Goal: Task Accomplishment & Management: Use online tool/utility

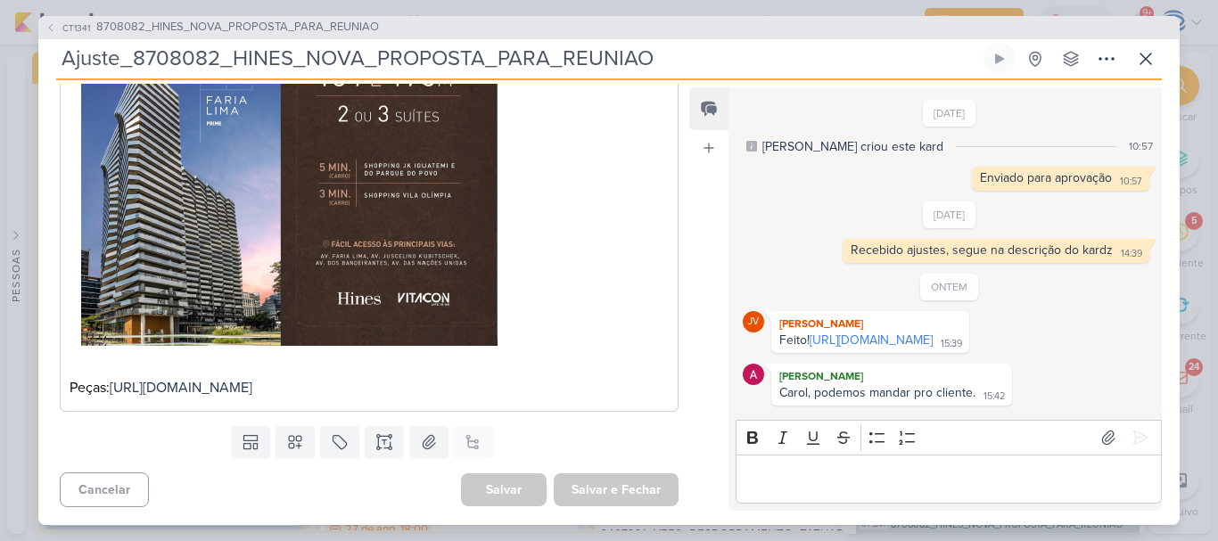
scroll to position [723, 0]
click at [346, 19] on span "8708082_HINES_NOVA_PROPOSTA_PARA_REUNIAO" at bounding box center [237, 28] width 283 height 18
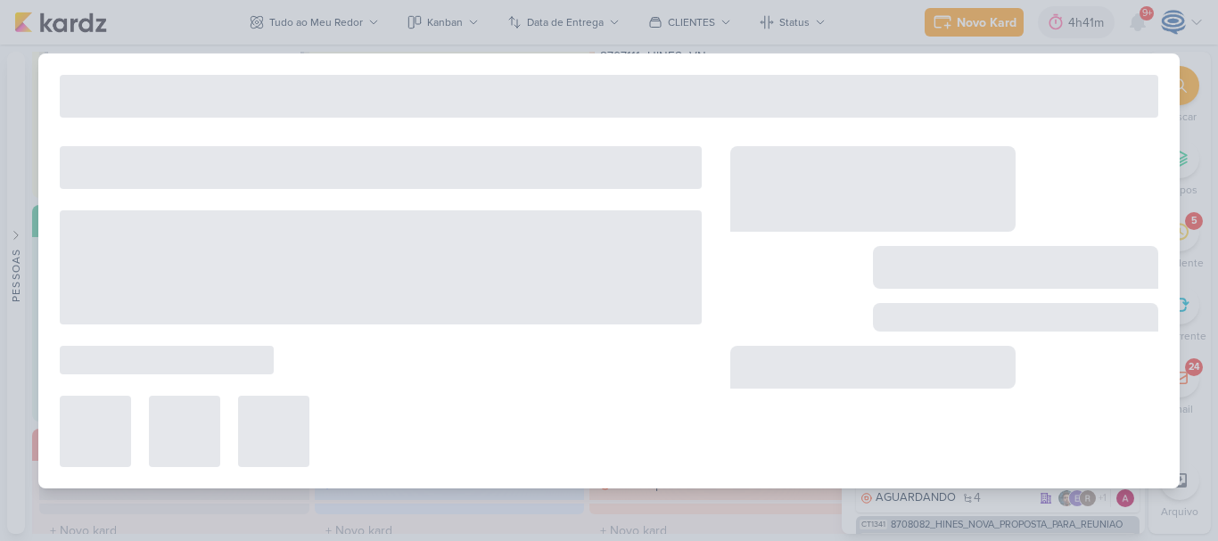
type input "8708082_HINES_NOVA_PROPOSTA_PARA_REUNIAO"
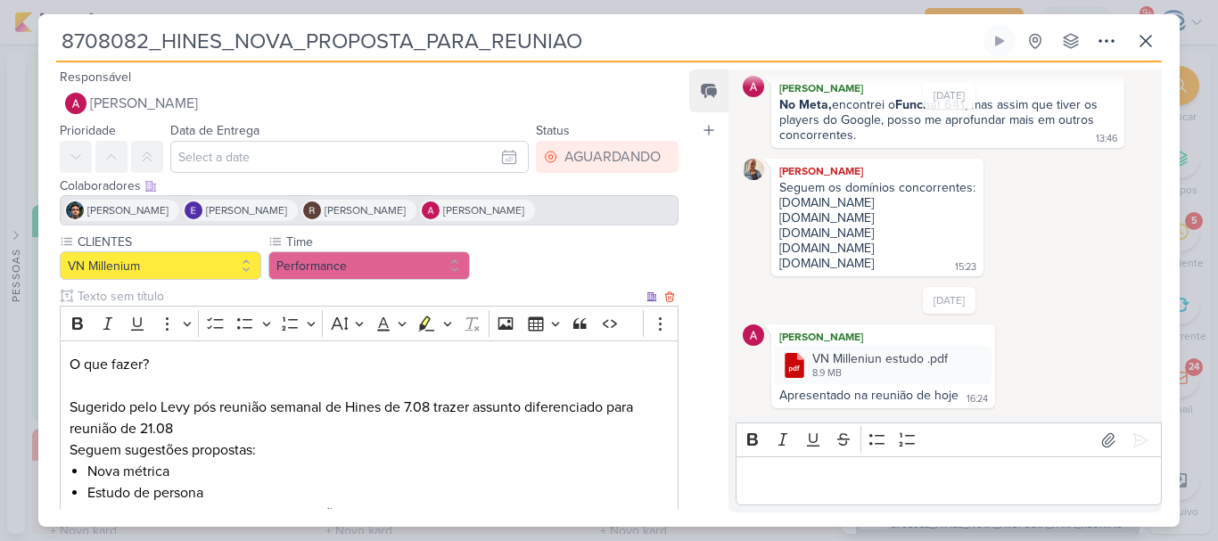
scroll to position [298, 0]
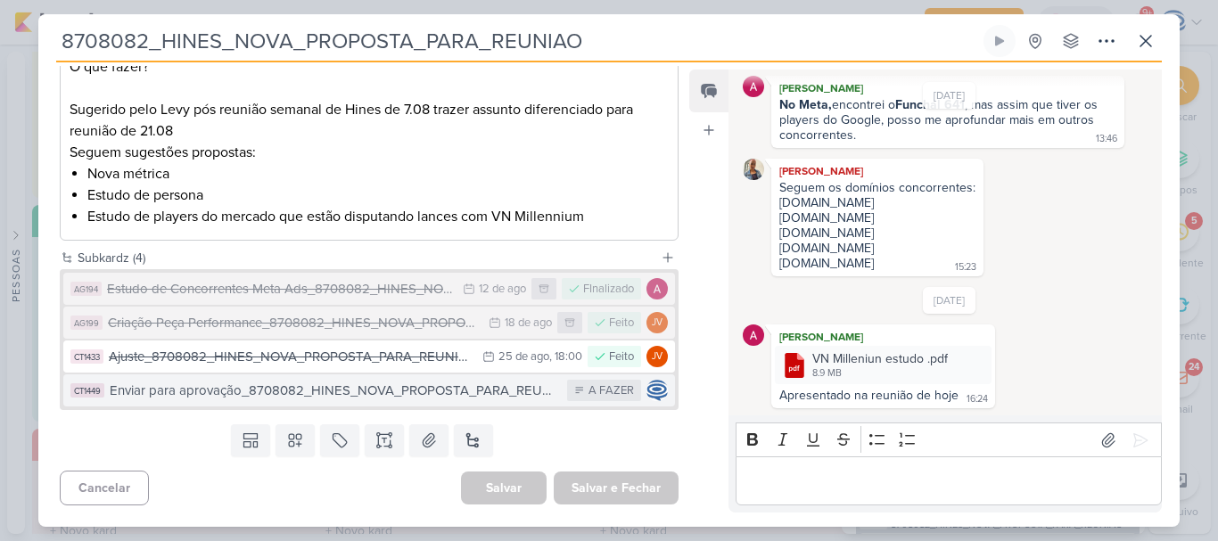
click at [540, 392] on div "Enviar para aprovação_8708082_HINES_NOVA_PROPOSTA_PARA_REUNIAO_v2" at bounding box center [334, 391] width 448 height 21
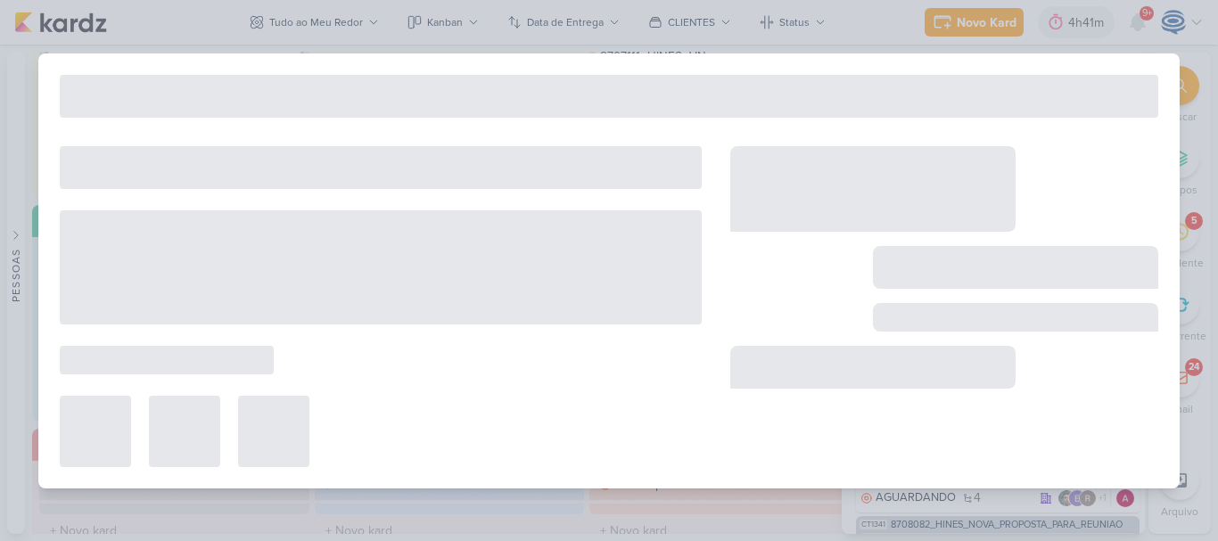
type input "Enviar para aprovação_8708082_HINES_NOVA_PROPOSTA_PARA_REUNIAO_v2"
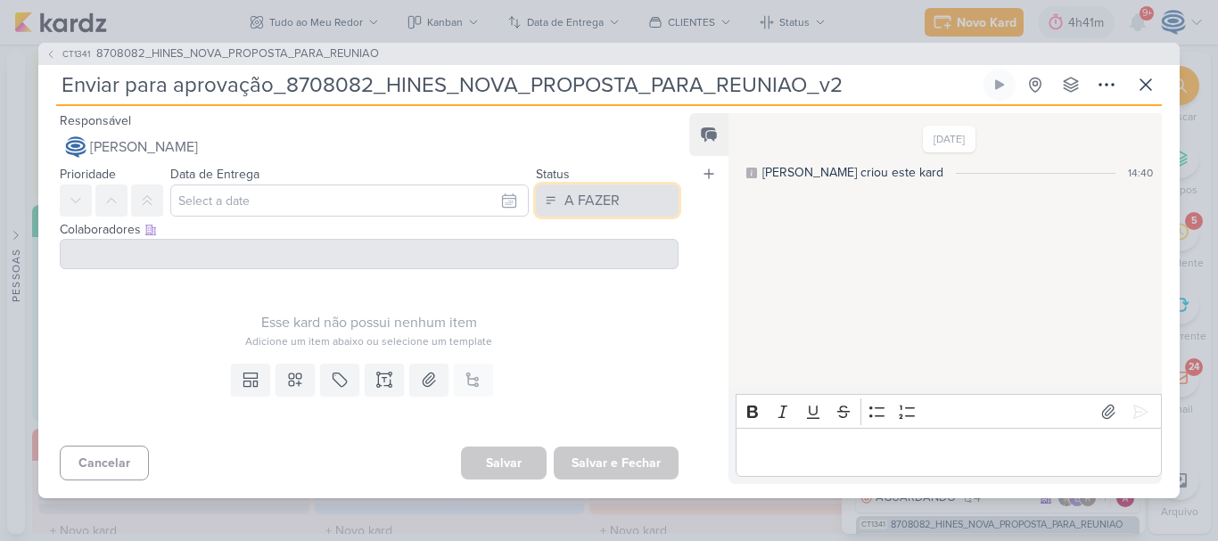
click at [573, 201] on div "A FAZER" at bounding box center [591, 200] width 55 height 21
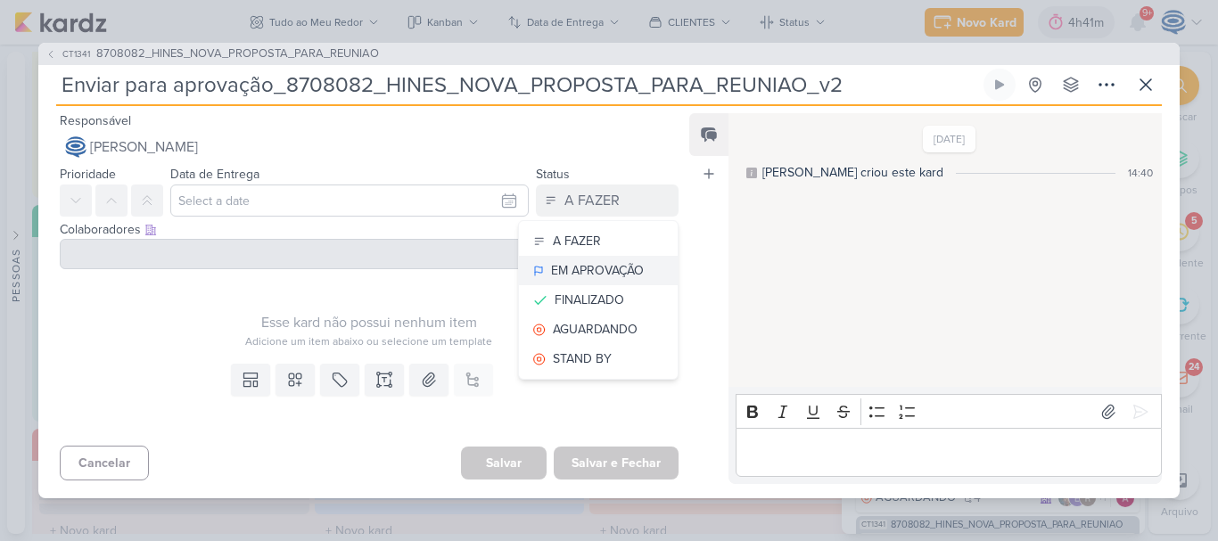
click at [588, 277] on div "EM APROVAÇÃO" at bounding box center [597, 270] width 93 height 19
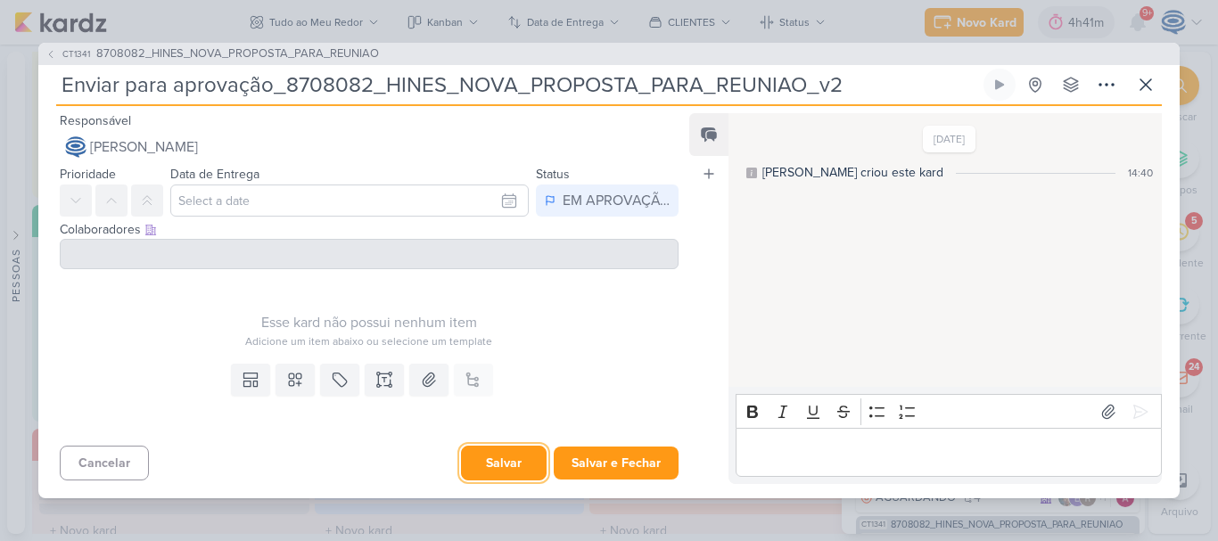
click at [490, 457] on button "Salvar" at bounding box center [504, 463] width 86 height 35
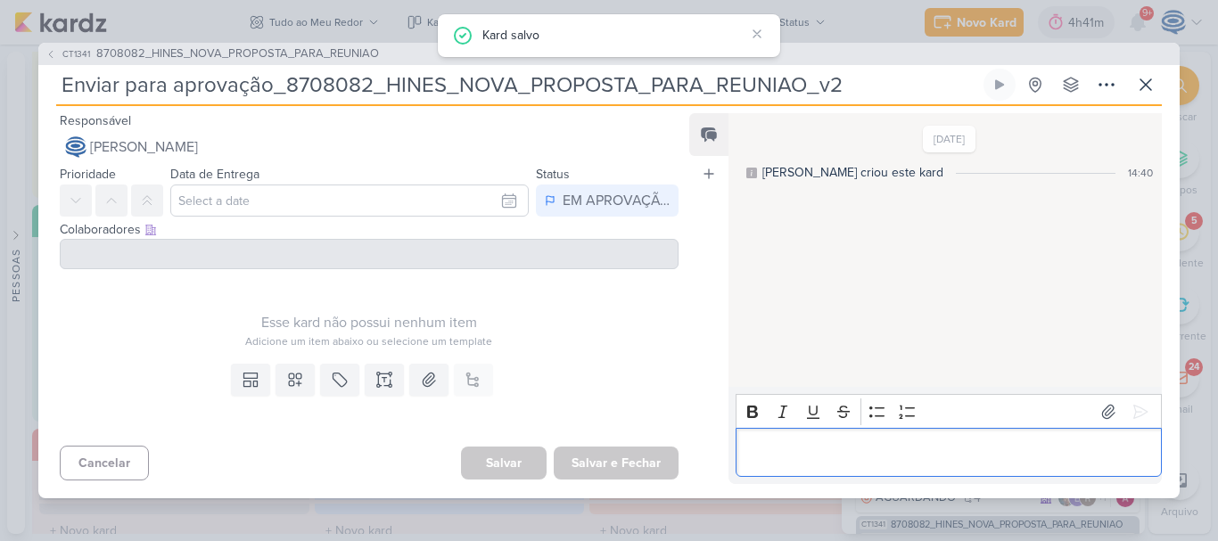
click at [842, 447] on p "Editor editing area: main" at bounding box center [947, 452] width 407 height 21
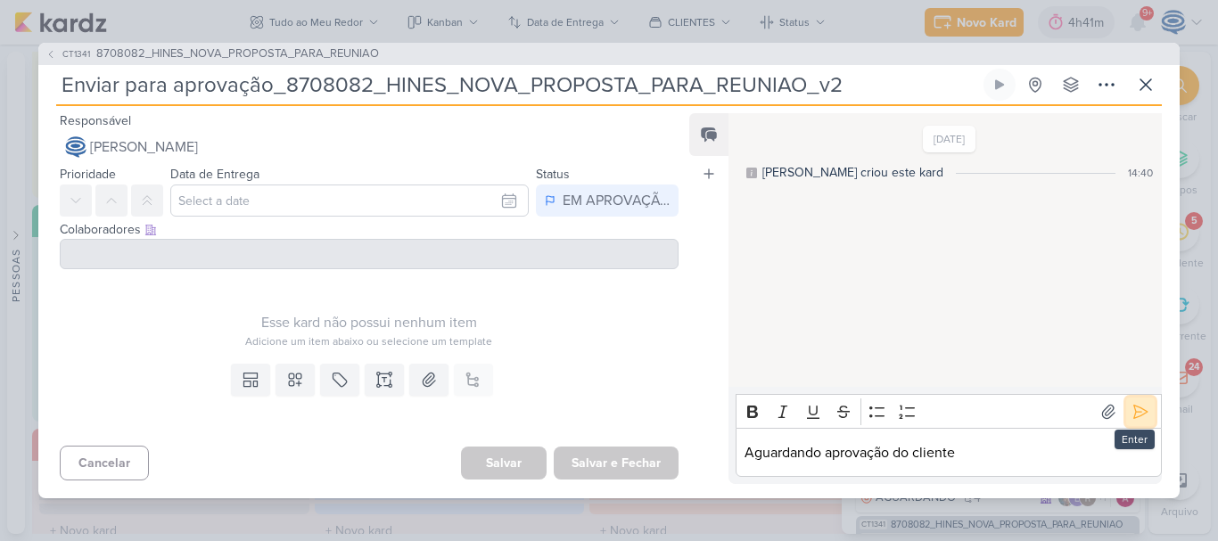
click at [1138, 408] on icon at bounding box center [1140, 412] width 18 height 18
